Goal: Task Accomplishment & Management: Manage account settings

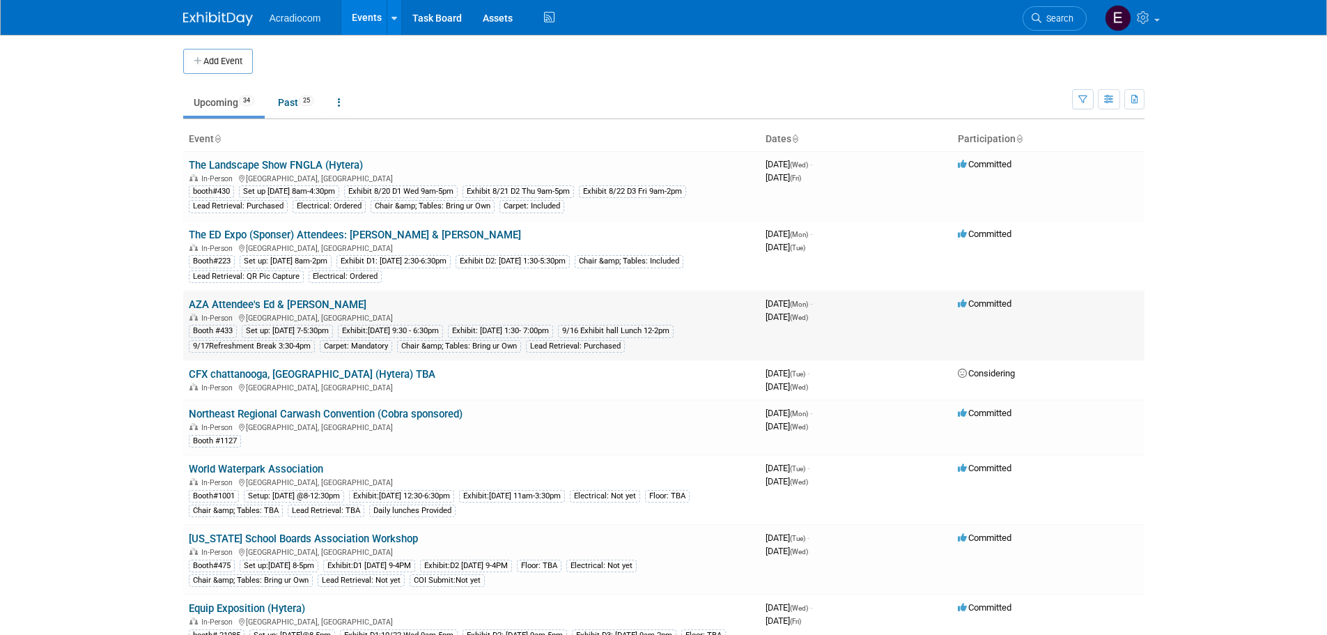
scroll to position [209, 0]
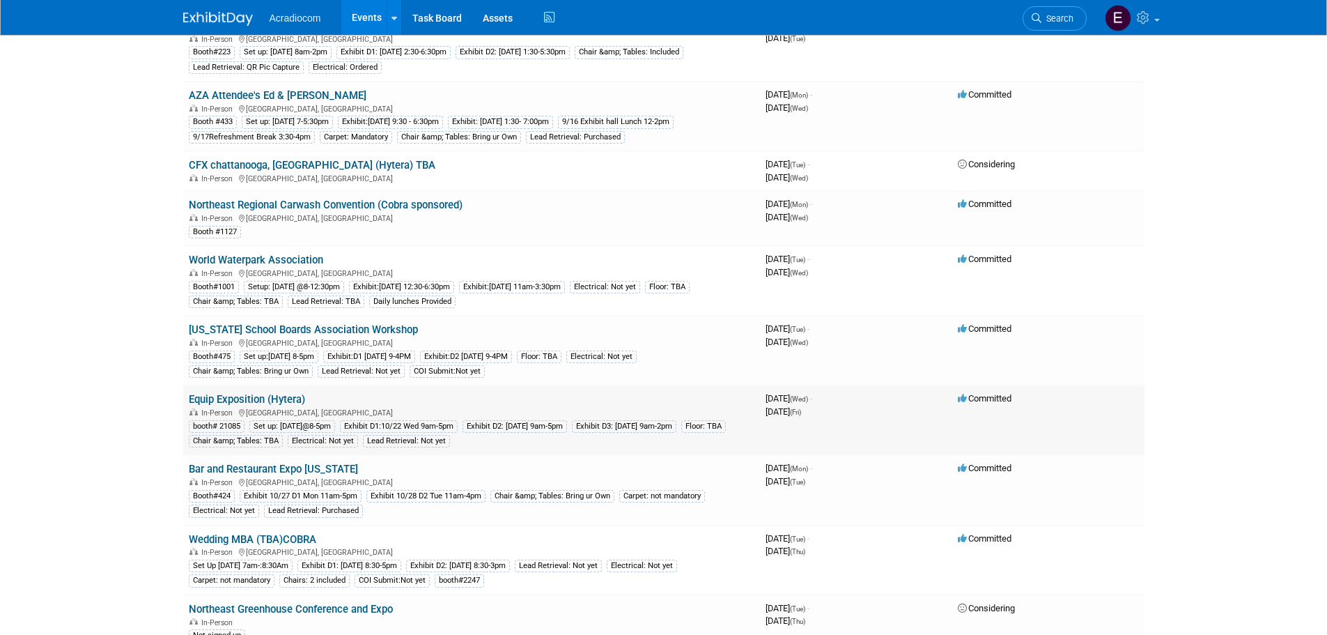
click at [233, 394] on link "Equip Exposition (Hytera)" at bounding box center [247, 399] width 116 height 13
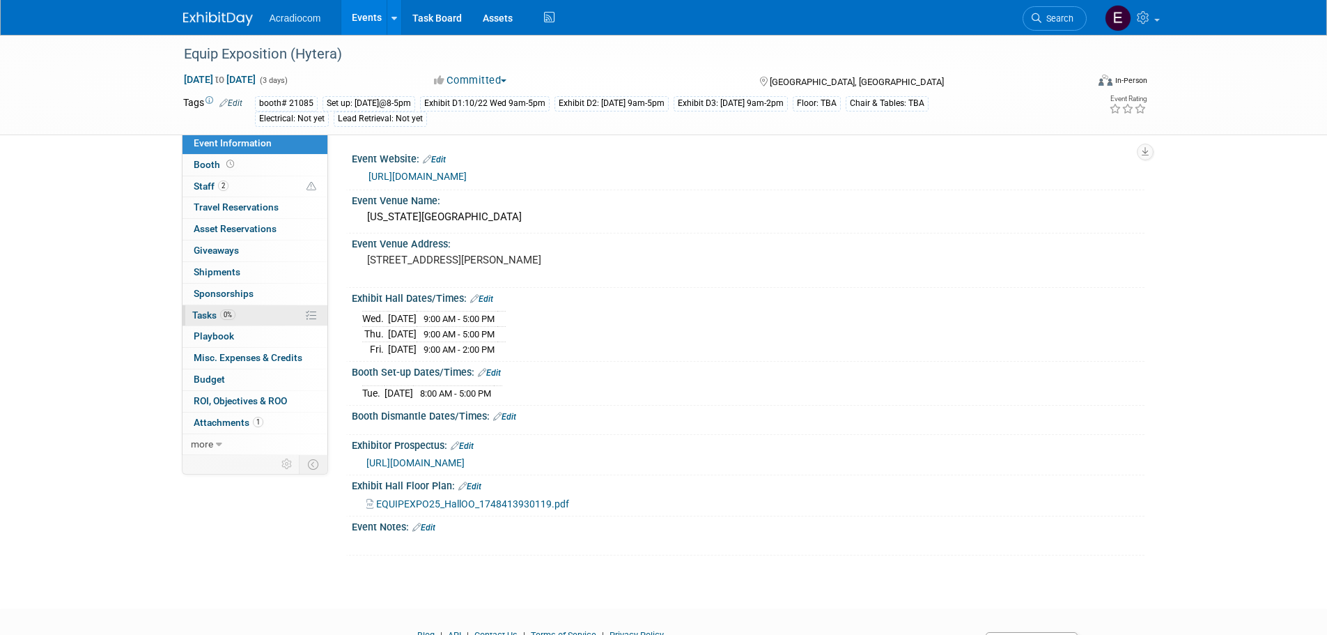
click at [240, 319] on link "0% Tasks 0%" at bounding box center [254, 315] width 145 height 21
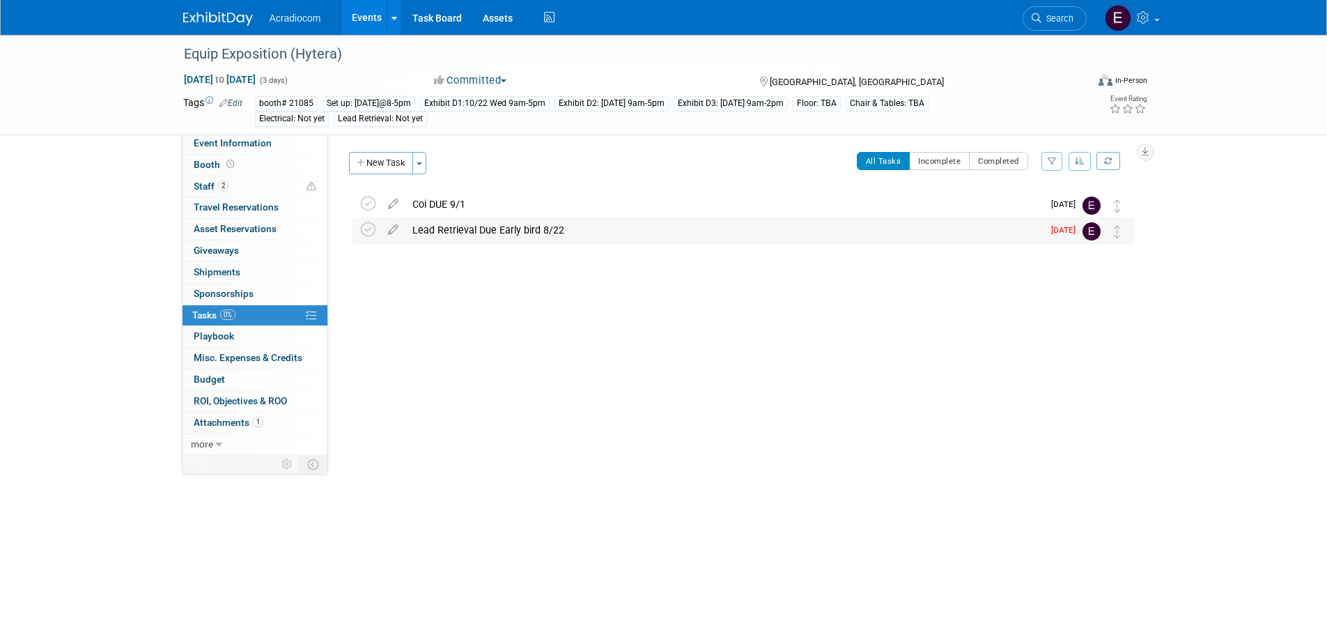
click at [474, 237] on div "Lead Retrieval Due Early bird 8/22" at bounding box center [723, 230] width 637 height 24
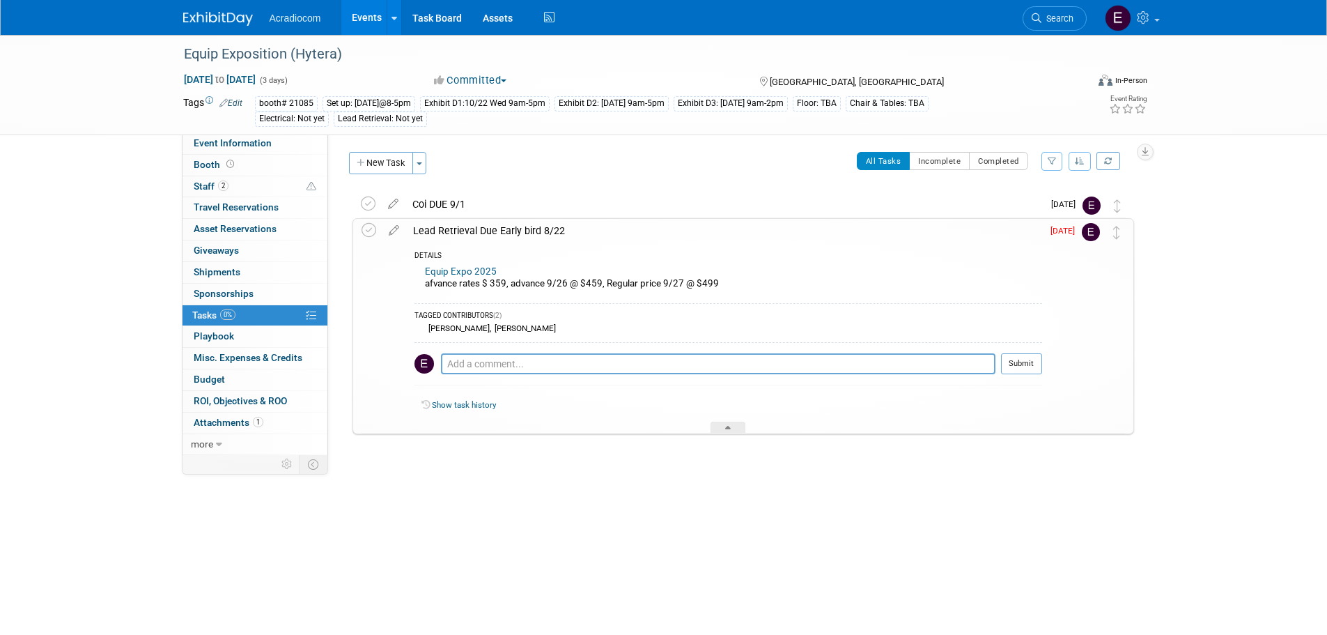
click at [563, 290] on div "Equip Expo 2025 afvance rates $ 359, advance 9/26 @ $459, Regular price 9/27 @ …" at bounding box center [728, 279] width 628 height 33
click at [489, 286] on div "Equip Expo 2025 afvance rates $ 359, advance 9/26 @ $459, Regular price 9/27 @ …" at bounding box center [728, 279] width 628 height 33
click at [434, 270] on link "Equip Expo 2025" at bounding box center [461, 271] width 72 height 10
click at [1069, 226] on span "Aug 20" at bounding box center [1065, 231] width 31 height 10
click at [1068, 228] on span "Aug 20" at bounding box center [1065, 231] width 31 height 10
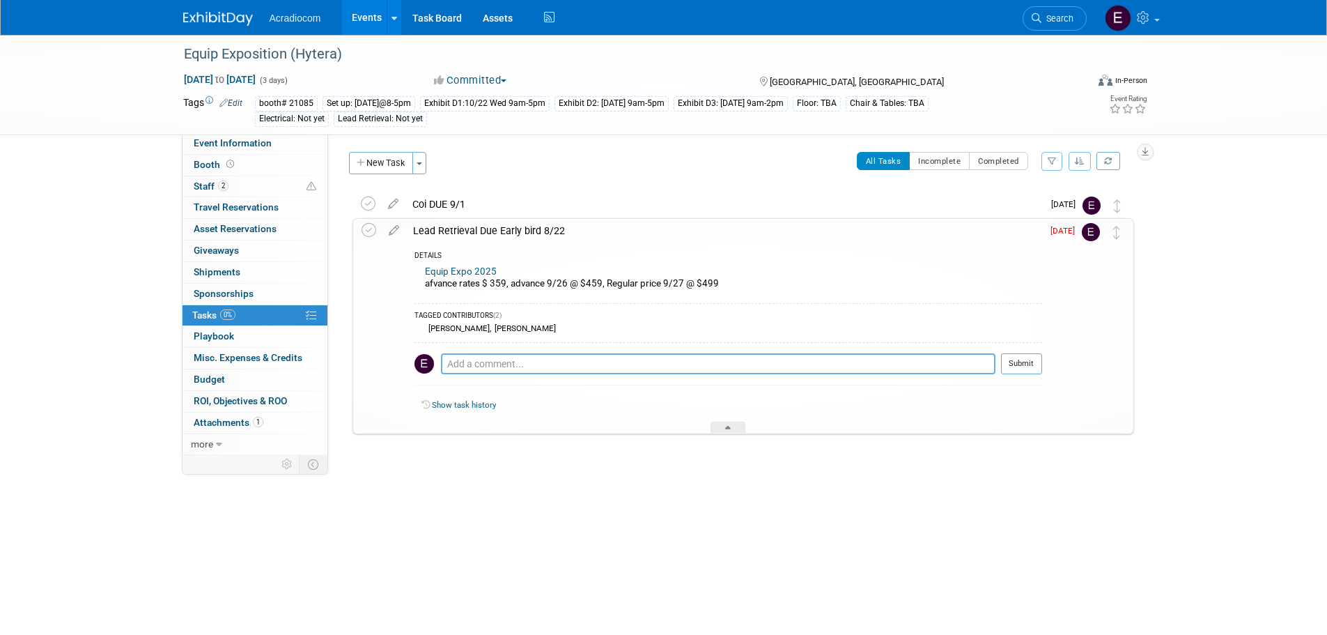
click at [673, 360] on textarea at bounding box center [718, 363] width 554 height 21
type textarea "g"
click at [561, 366] on textarea "Will place order friday NEw Plat" at bounding box center [718, 363] width 554 height 21
click at [558, 355] on textarea "Will place order friday NEw Plat" at bounding box center [718, 363] width 554 height 21
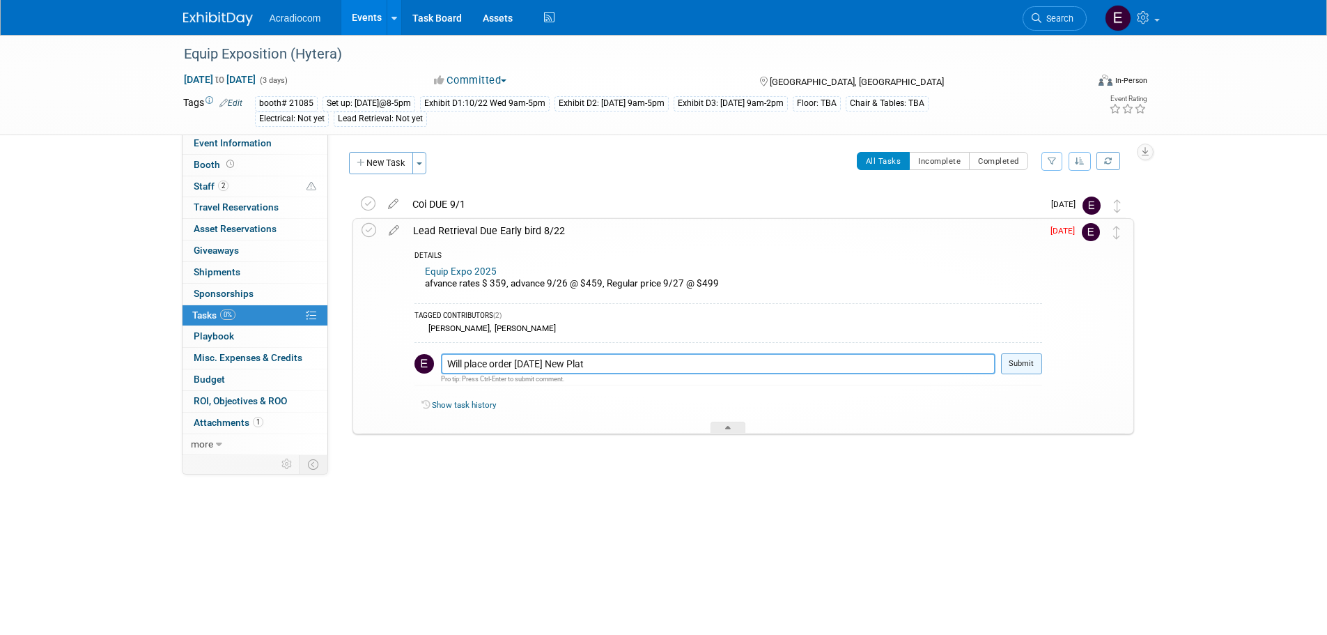
type textarea "Will place order friday New Plat"
click at [1013, 362] on button "Submit" at bounding box center [1021, 363] width 41 height 21
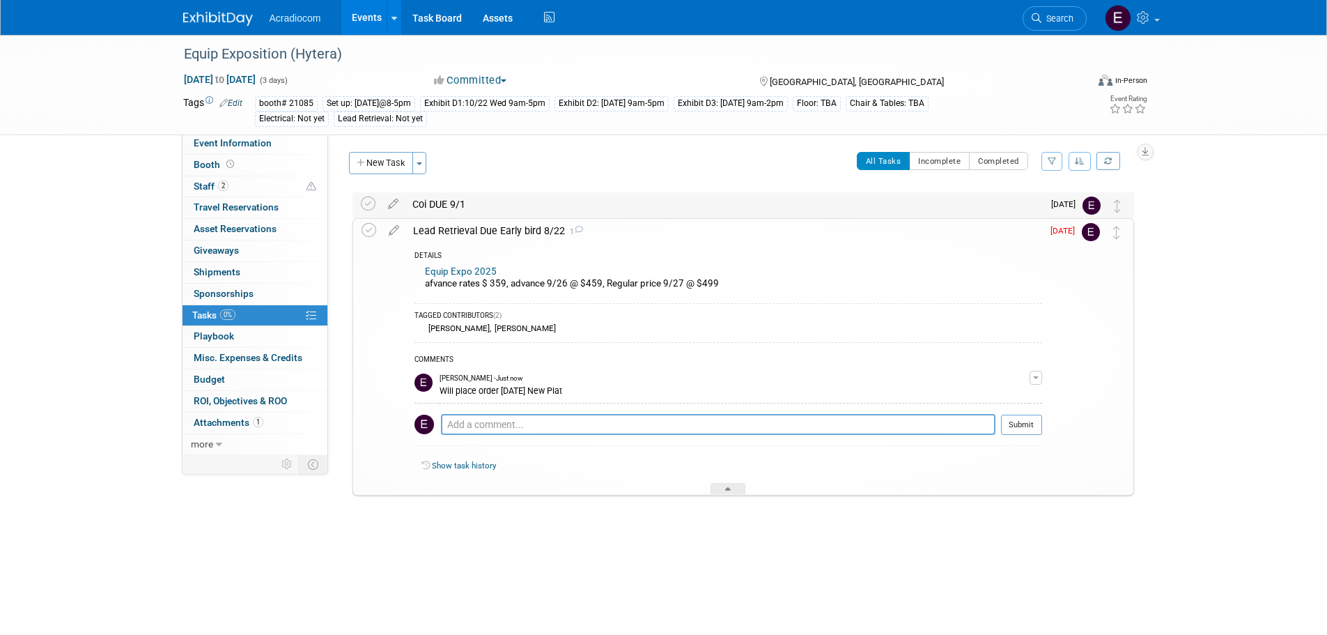
click at [591, 201] on div "Coi DUE 9/1" at bounding box center [723, 204] width 637 height 24
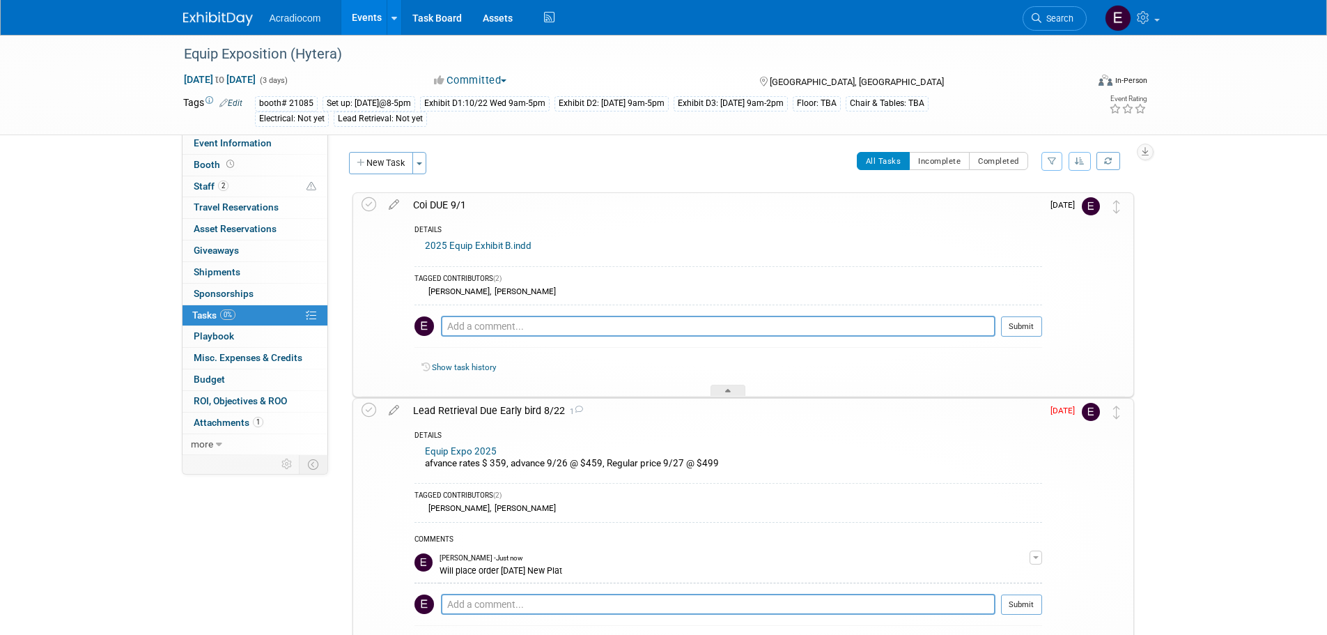
click at [591, 201] on div "Coi DUE 9/1" at bounding box center [724, 205] width 636 height 24
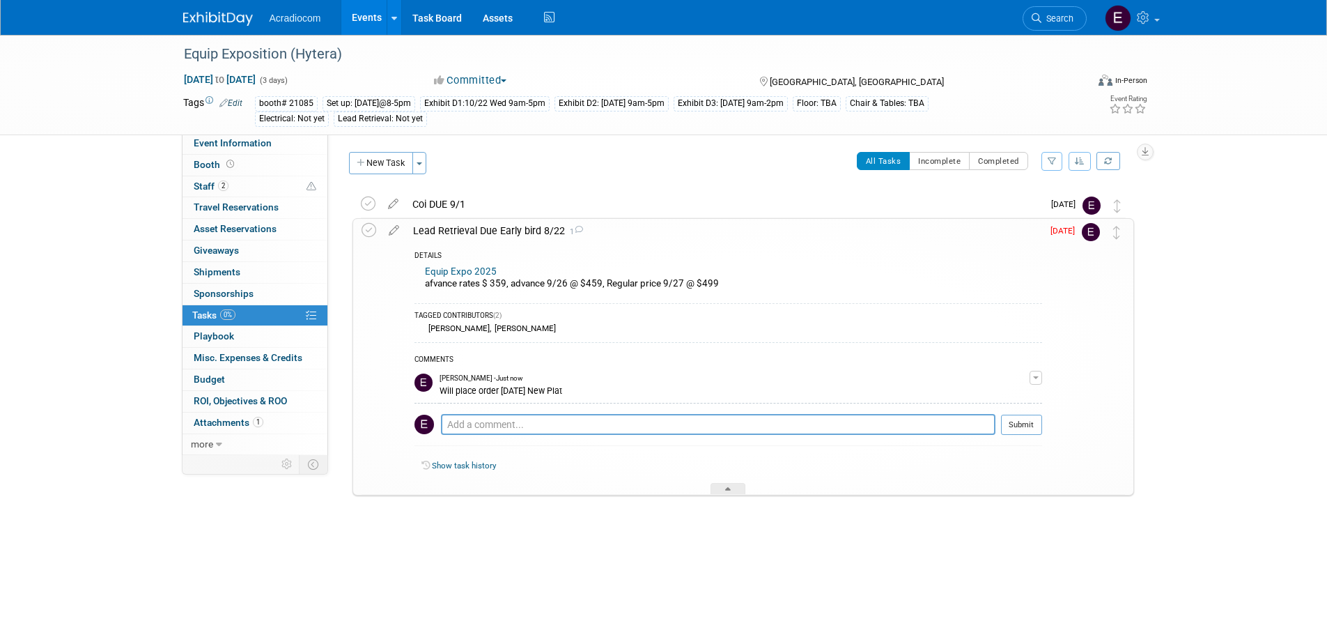
click at [561, 398] on td "Elizabeth Martinez - Just now Will place order friday New Plat" at bounding box center [734, 386] width 590 height 36
click at [561, 389] on div "Will place order friday New Plat" at bounding box center [734, 389] width 590 height 13
click at [1033, 378] on span "button" at bounding box center [1036, 377] width 6 height 3
click at [986, 411] on button "Remove" at bounding box center [968, 416] width 61 height 19
click at [957, 480] on link "Yes" at bounding box center [955, 474] width 40 height 22
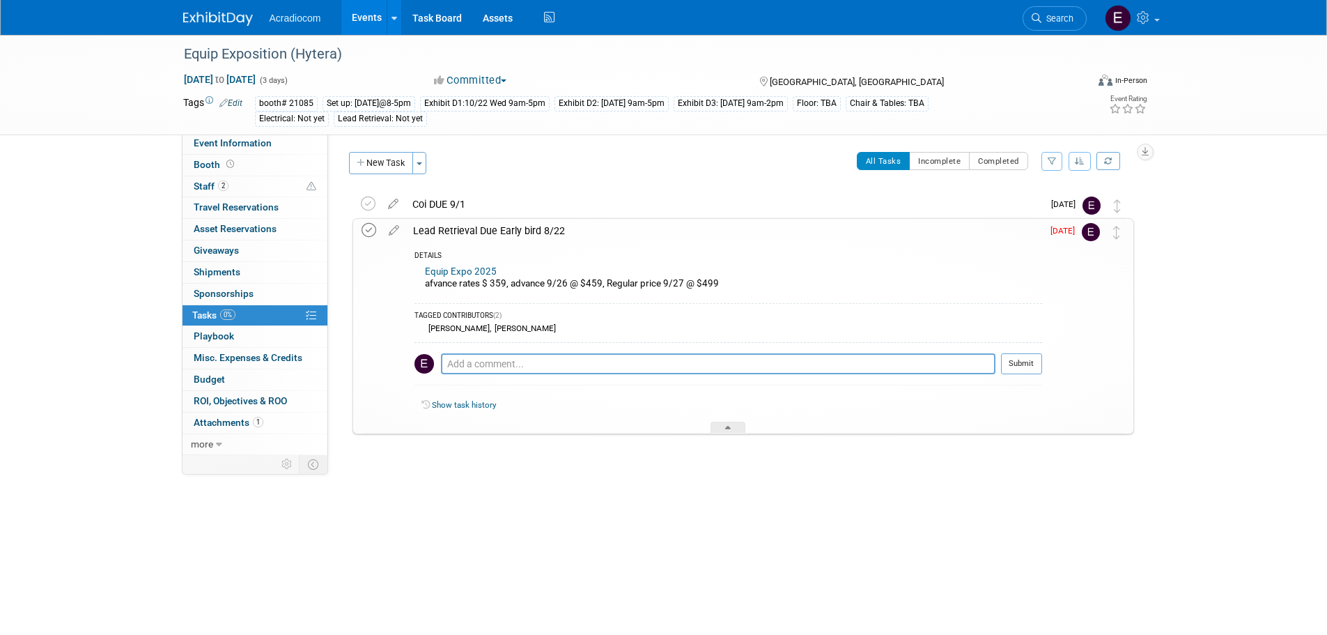
click at [371, 229] on icon at bounding box center [368, 230] width 15 height 15
click at [230, 157] on link "Booth" at bounding box center [254, 165] width 145 height 21
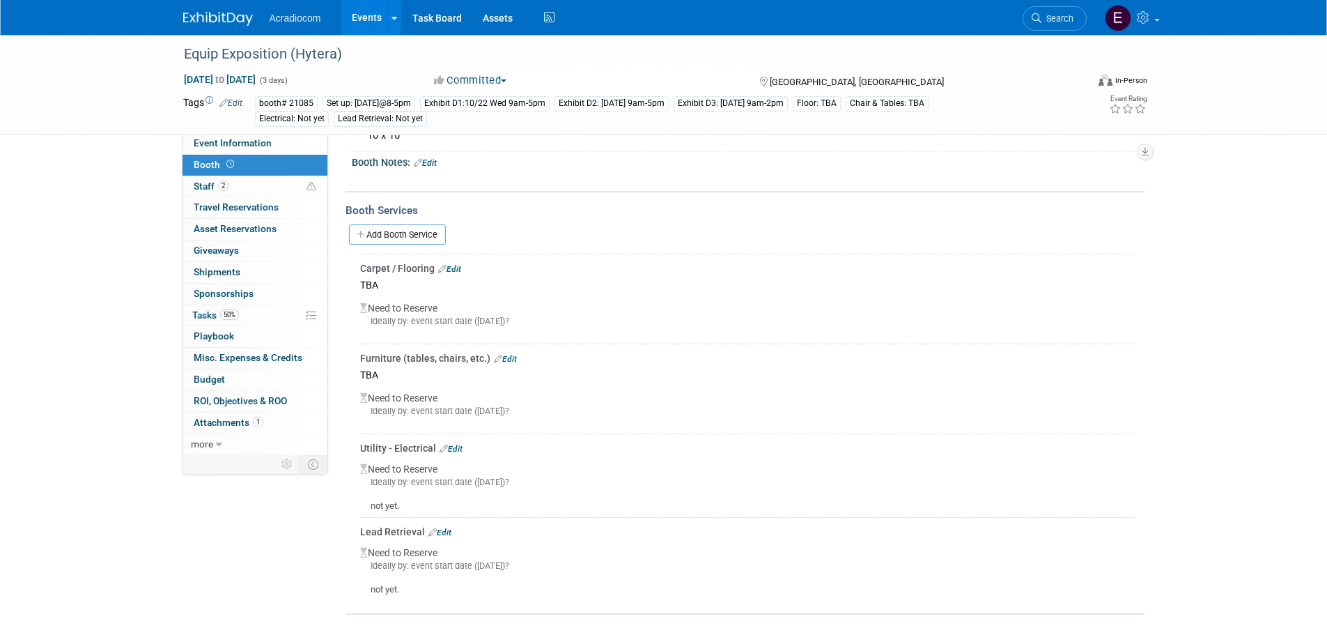
scroll to position [147, 0]
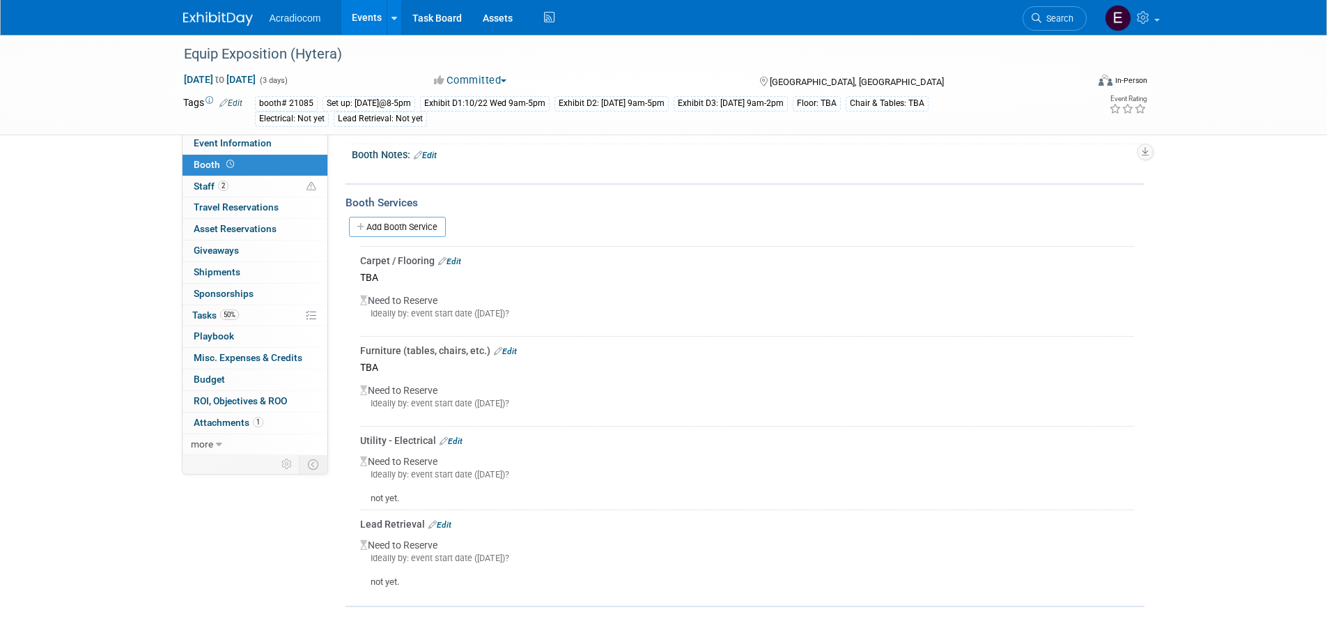
click at [444, 527] on link "Edit" at bounding box center [439, 525] width 23 height 10
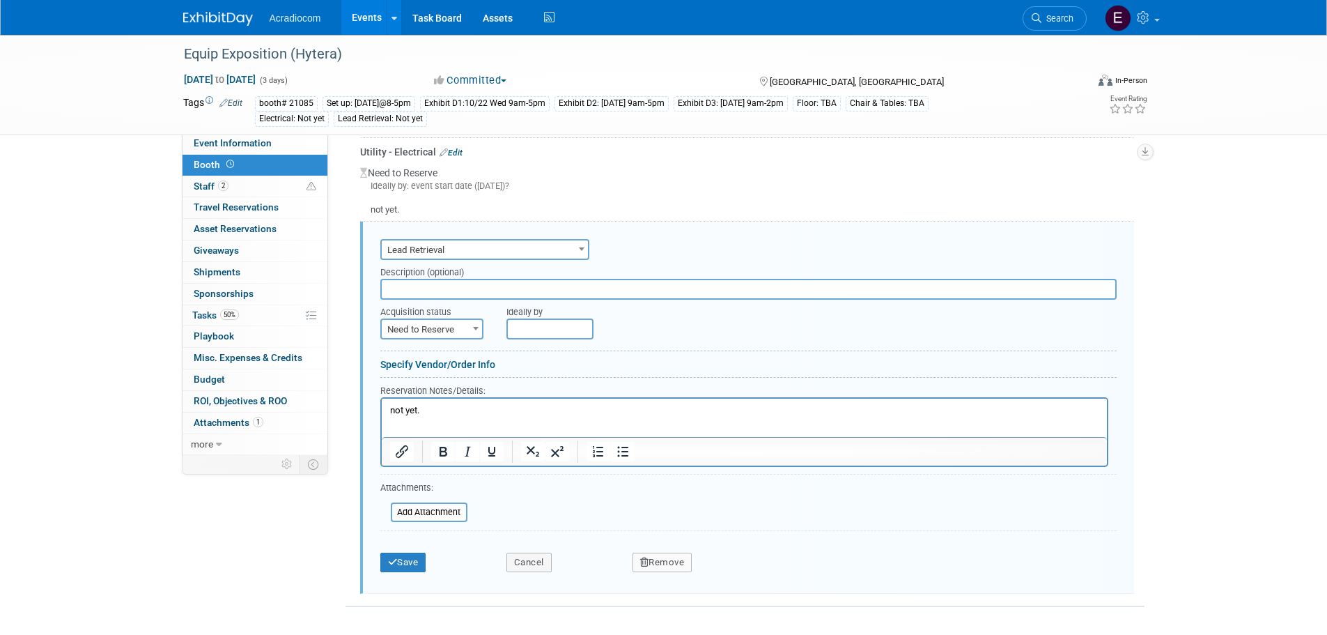
scroll to position [0, 0]
click at [443, 281] on input "text" at bounding box center [748, 289] width 736 height 21
click at [427, 414] on p "not yet." at bounding box center [743, 410] width 709 height 13
click at [471, 325] on span at bounding box center [476, 328] width 14 height 18
select select "2"
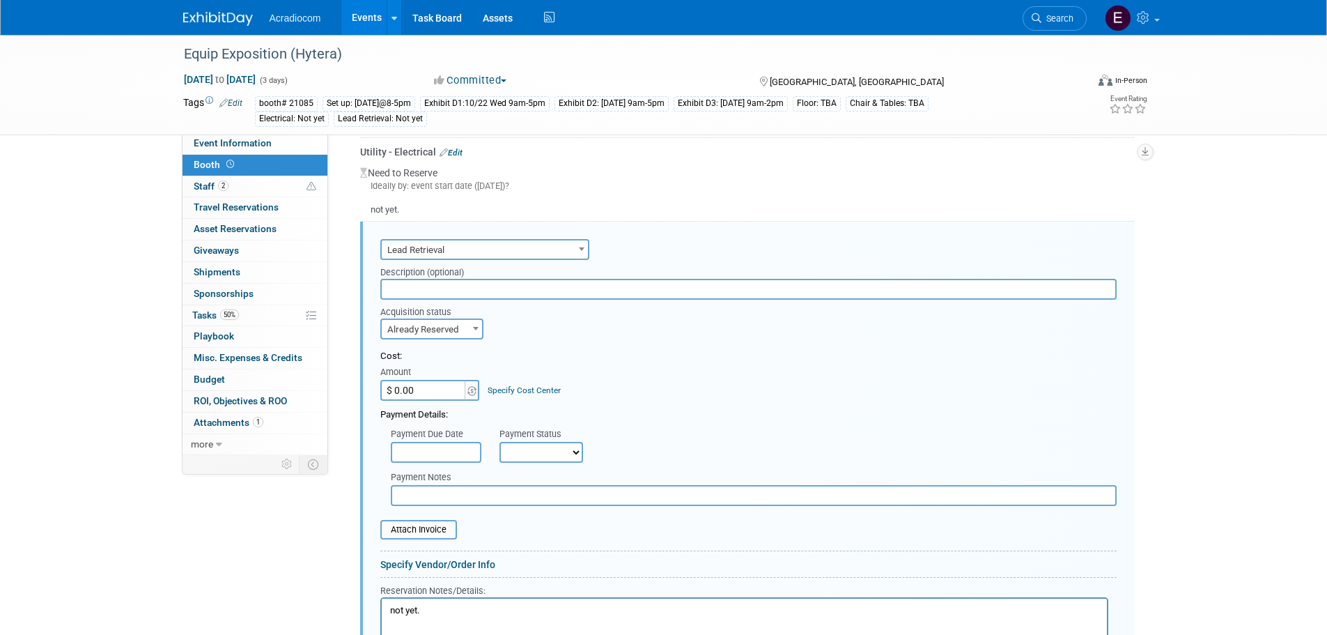
click at [451, 386] on input "$ 0.00" at bounding box center [423, 390] width 87 height 21
type input "$ 359.00"
click at [426, 451] on input "text" at bounding box center [436, 452] width 91 height 21
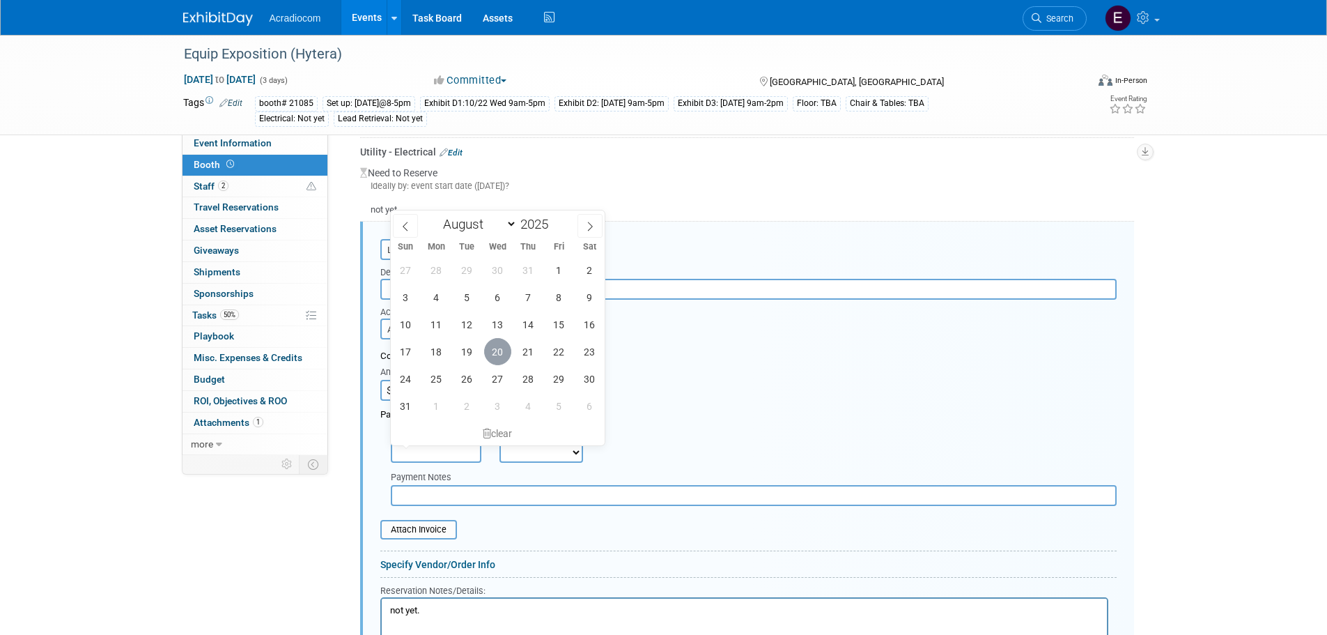
click at [500, 350] on span "20" at bounding box center [497, 351] width 27 height 27
type input "Aug 20, 2025"
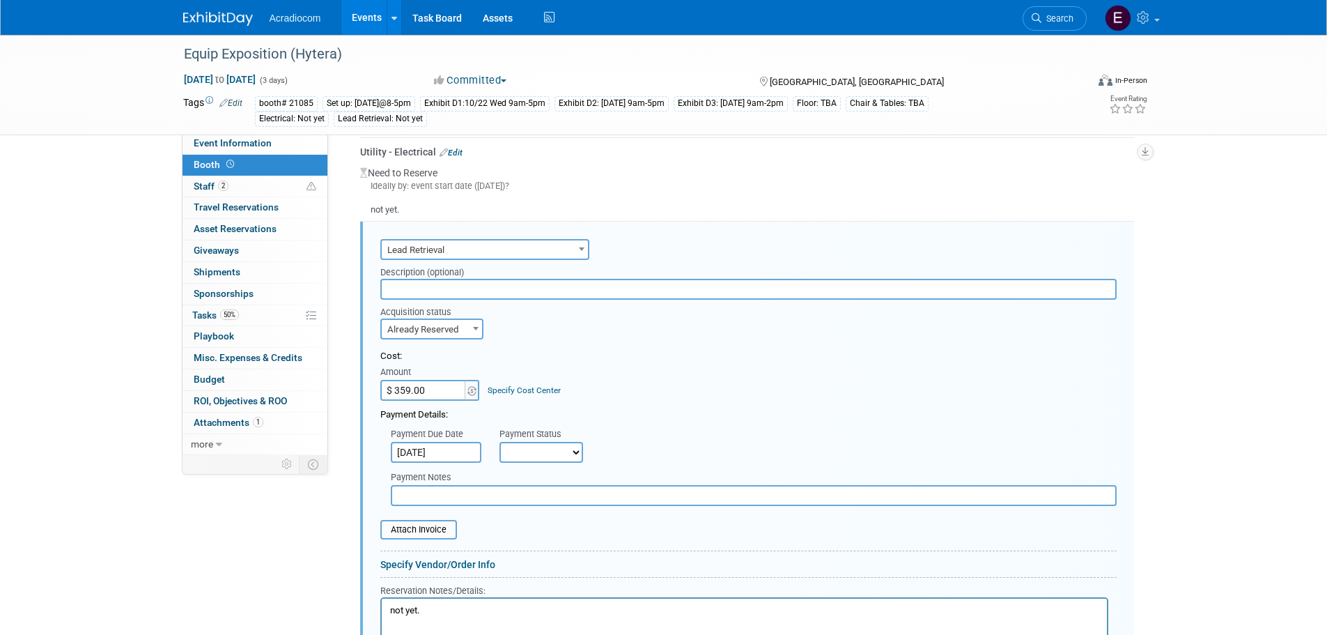
click at [518, 446] on select "Not Paid Yet Partially Paid Paid in Full" at bounding box center [541, 452] width 84 height 21
select select "1"
click at [499, 442] on select "Not Paid Yet Partially Paid Paid in Full" at bounding box center [541, 452] width 84 height 21
click at [484, 499] on input "text" at bounding box center [754, 495] width 726 height 21
click at [496, 291] on input "text" at bounding box center [748, 289] width 736 height 21
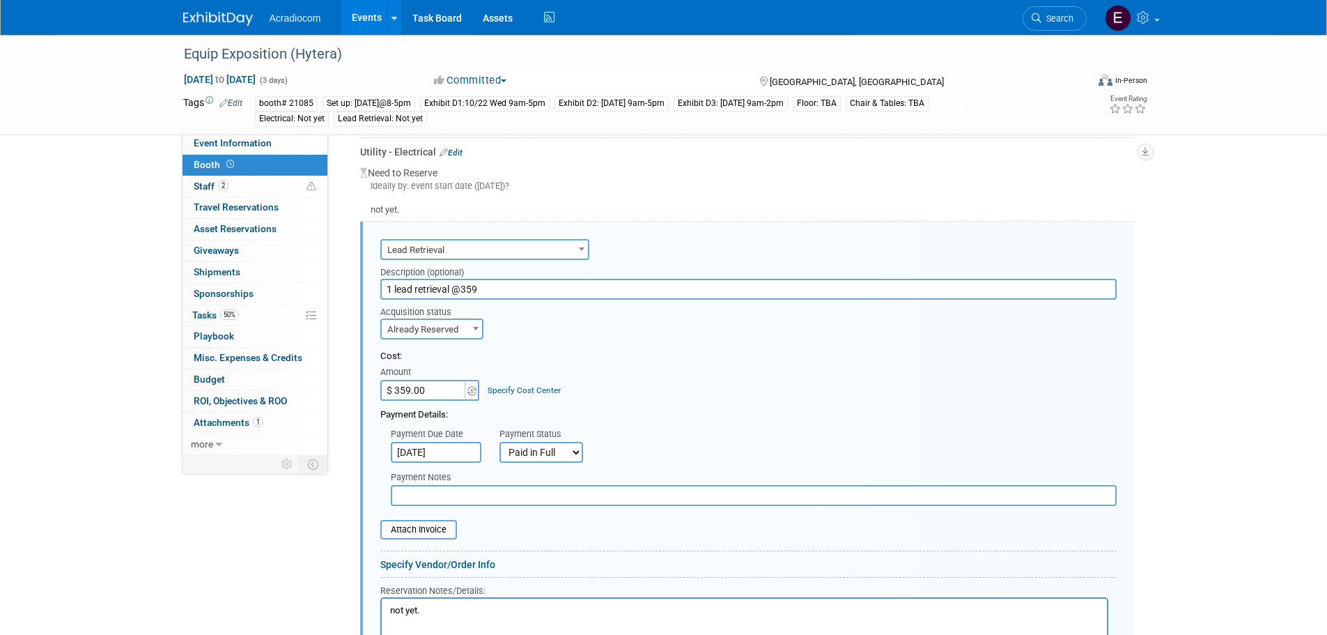
click at [389, 290] on input "1 lead retrieval @359" at bounding box center [748, 289] width 736 height 21
click at [391, 290] on input "1 lead retrieval @359" at bounding box center [748, 289] width 736 height 21
click at [452, 286] on input "1 lead retrieval @359" at bounding box center [748, 289] width 736 height 21
click at [517, 289] on input "1 lead retrieval access code @359" at bounding box center [748, 289] width 736 height 21
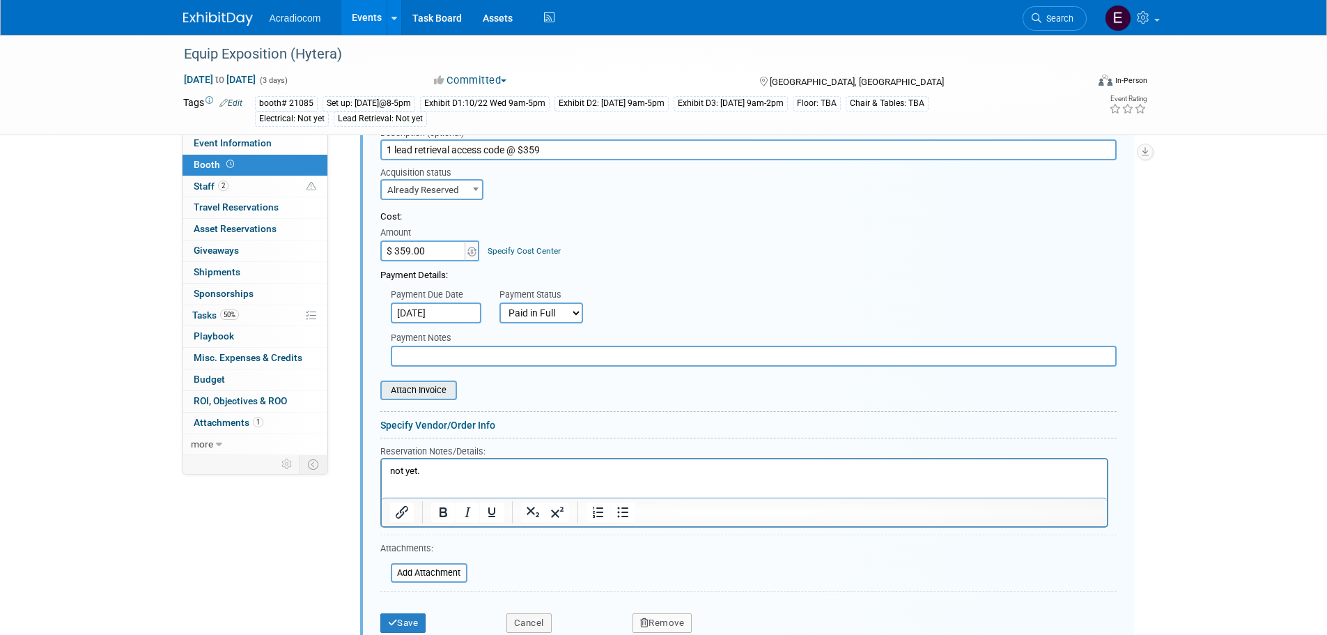
type input "1 lead retrieval access code @ $359"
click at [435, 390] on input "file" at bounding box center [373, 390] width 166 height 17
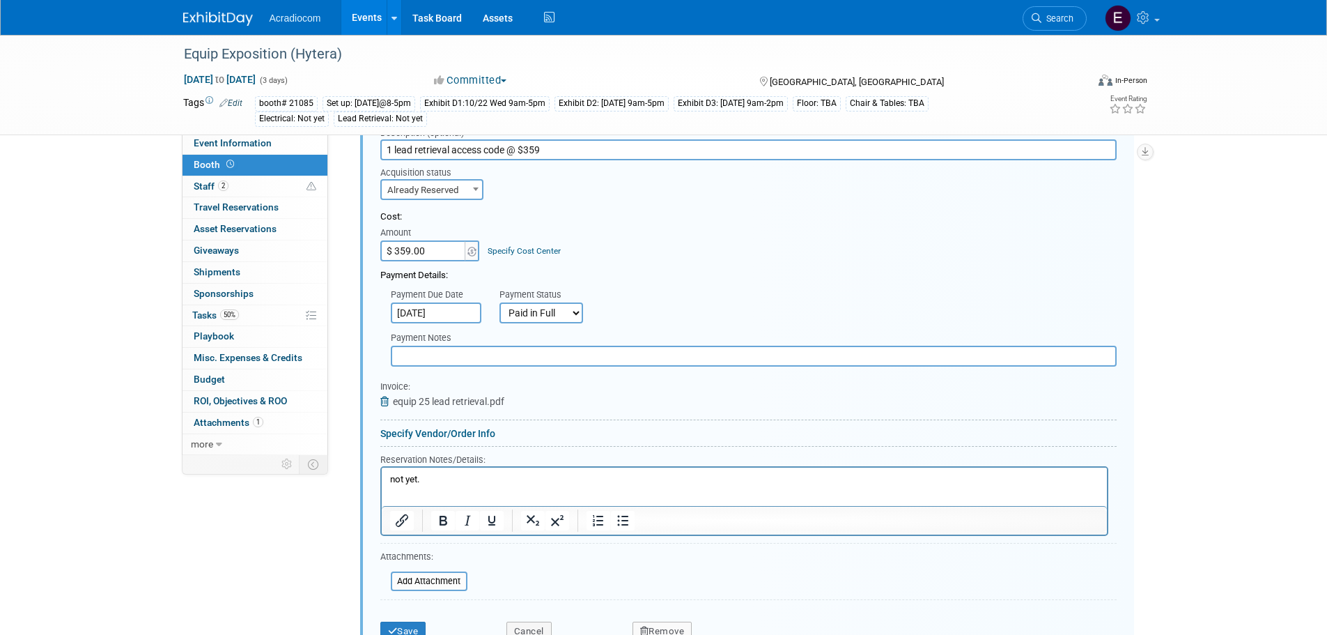
click at [420, 484] on p "not yet." at bounding box center [743, 479] width 709 height 13
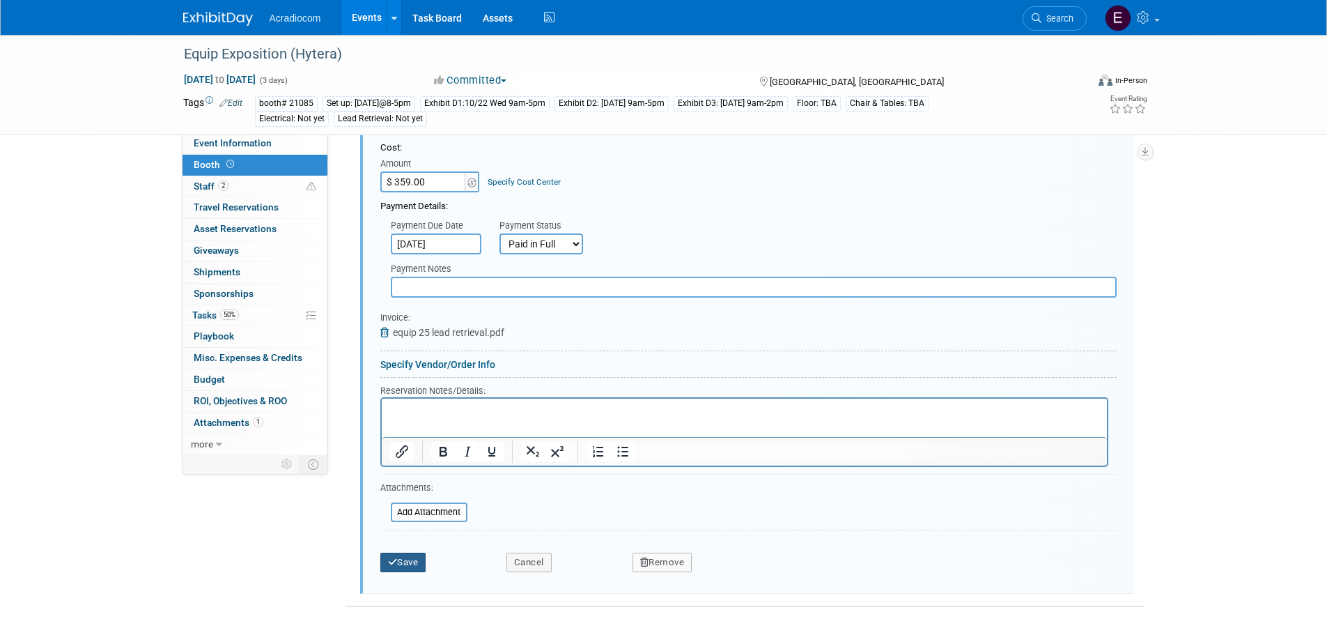
click at [396, 566] on icon "submit" at bounding box center [393, 561] width 10 height 9
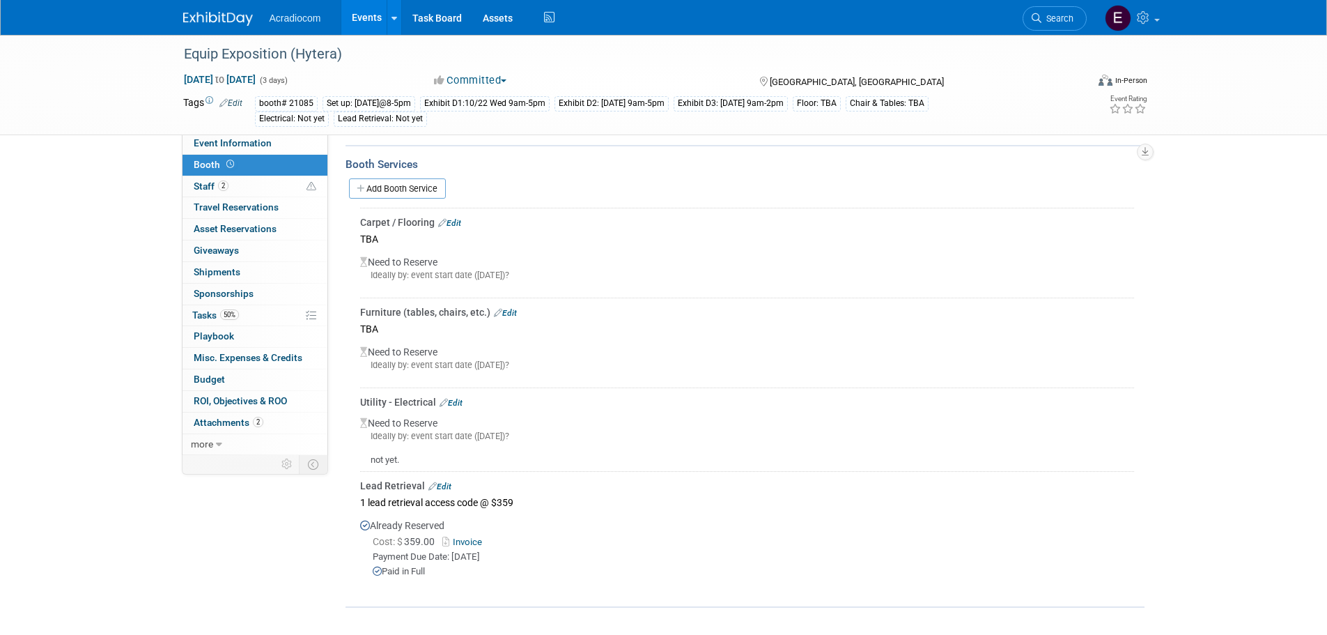
scroll to position [0, 0]
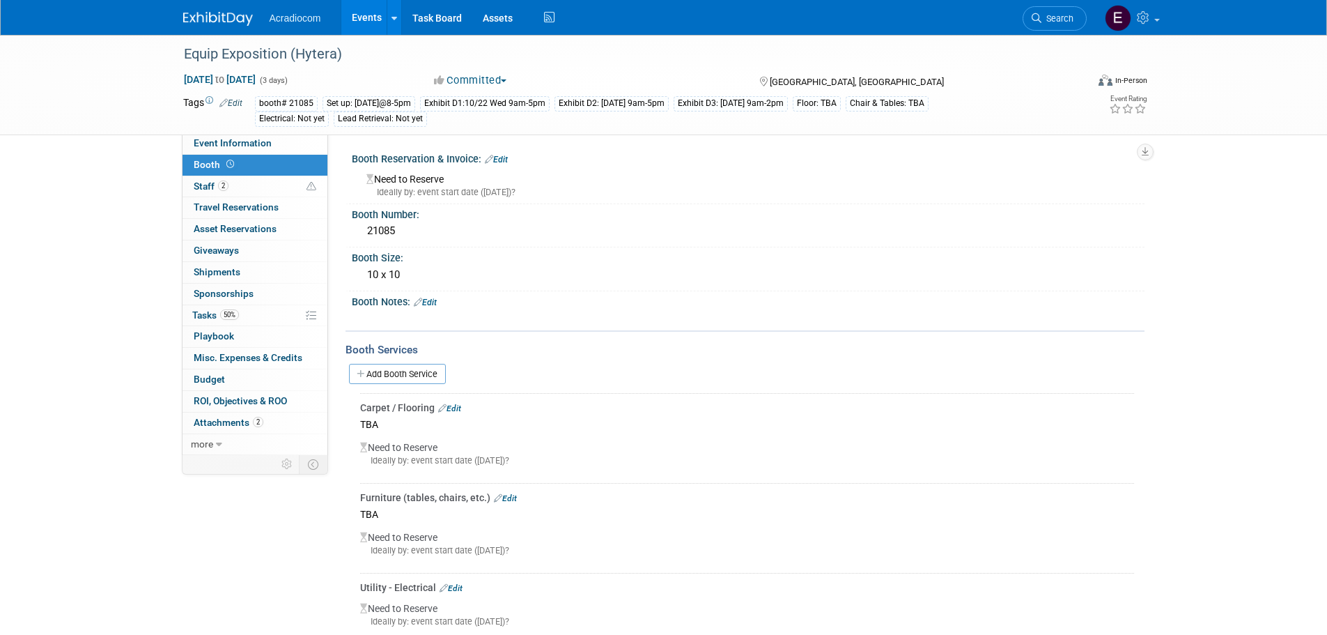
click at [371, 114] on div "Lead Retrieval: Not yet" at bounding box center [380, 118] width 93 height 15
click at [226, 97] on span "Edit" at bounding box center [228, 102] width 27 height 11
click at [238, 97] on span "Edit" at bounding box center [228, 102] width 27 height 11
click at [236, 101] on link "Edit" at bounding box center [230, 103] width 23 height 10
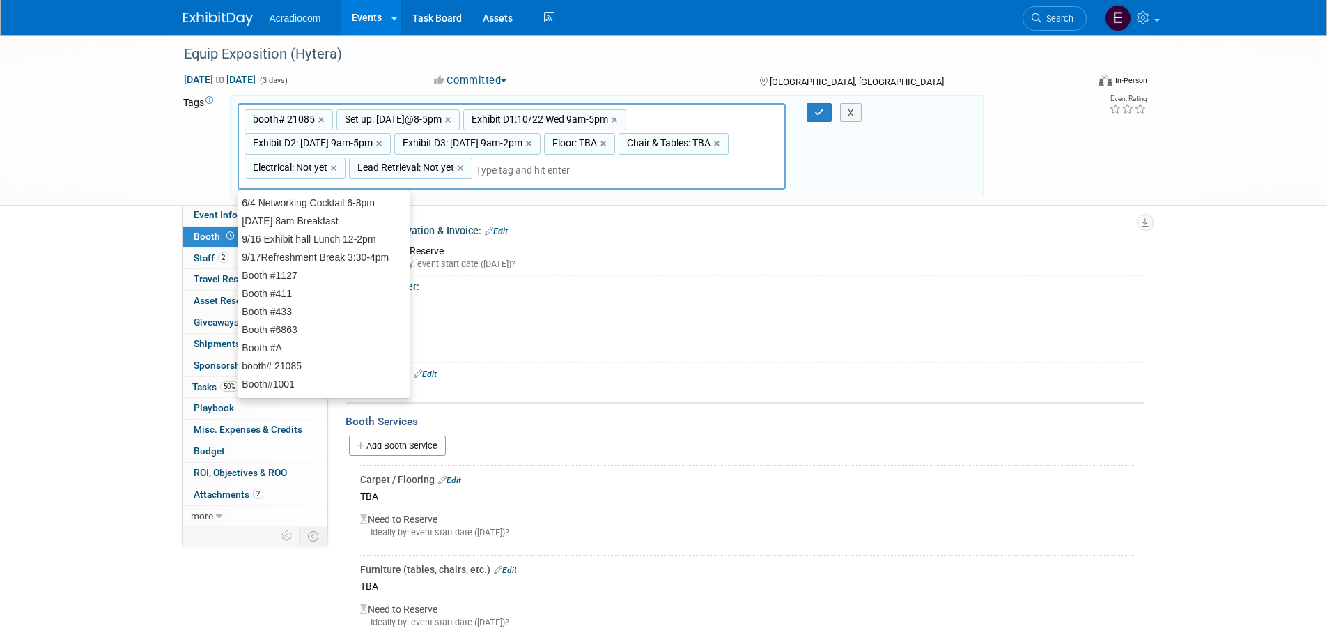
click at [436, 171] on span "Lead Retrieval: Not yet" at bounding box center [405, 167] width 100 height 14
type input "Lead Retrieval: Not yet"
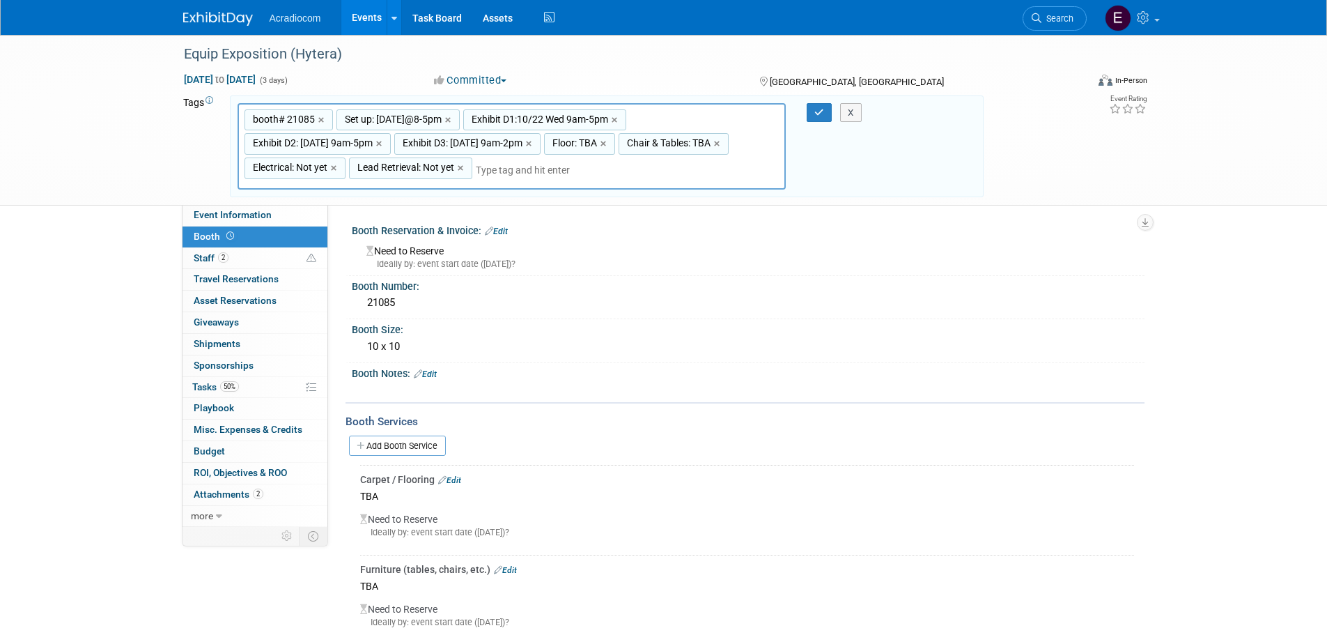
click at [436, 171] on span "Lead Retrieval: Not yet" at bounding box center [405, 167] width 100 height 14
type input "Lead Retrieval: Not yet"
click at [436, 171] on input "Lead Retrieval: Not yet" at bounding box center [404, 170] width 111 height 14
click at [443, 174] on input "Lead Retrieval: Not yet" at bounding box center [404, 170] width 111 height 14
click at [450, 175] on input "Lead Retrieval: Not yet" at bounding box center [404, 170] width 111 height 14
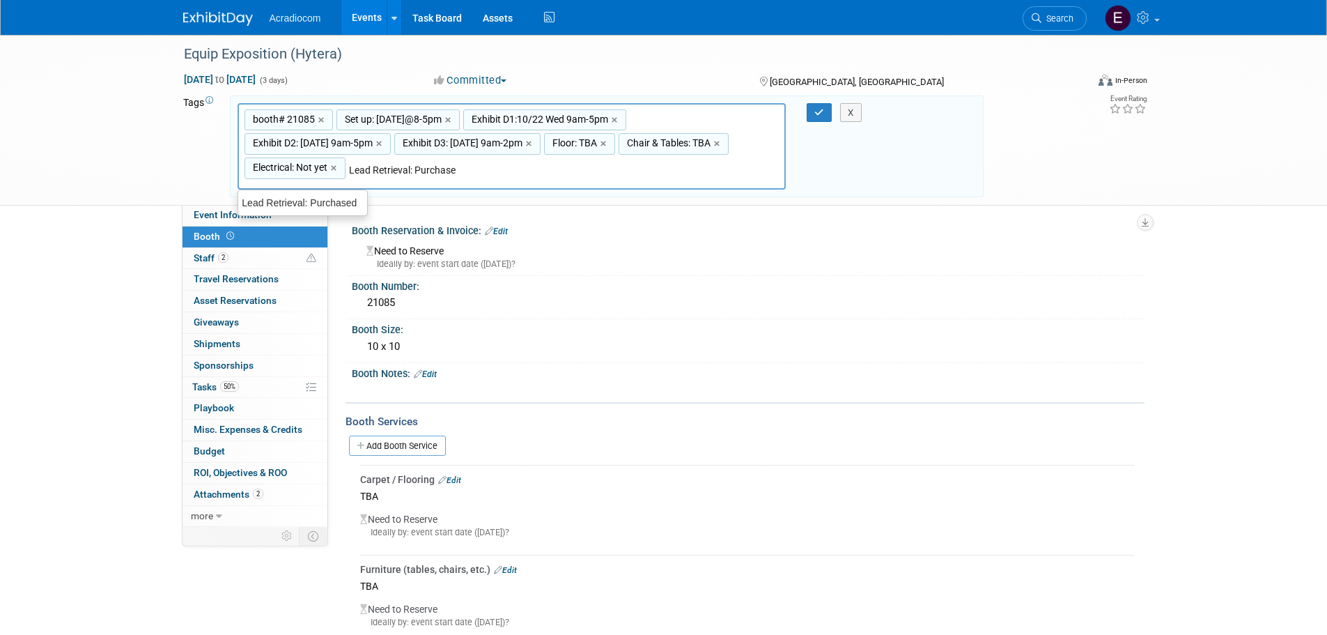
type input "Lead Retrieval: Purchased"
click at [346, 206] on div "Lead Retrieval: Purchased" at bounding box center [303, 203] width 131 height 20
type input "booth# 21085, Set up: 10/21 Tue@8-5pm, Exhibit D1:10/22 Wed 9am-5pm, Exhibit D2…"
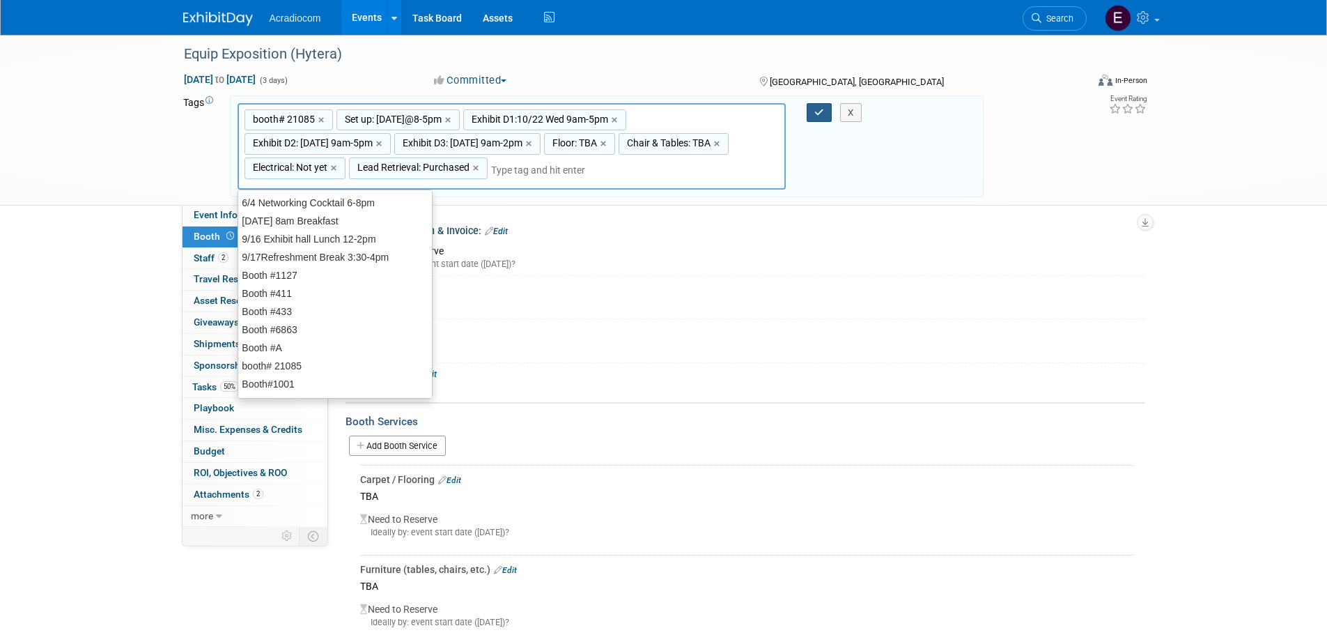
click at [809, 109] on button "button" at bounding box center [819, 113] width 25 height 20
